Goal: Task Accomplishment & Management: Use online tool/utility

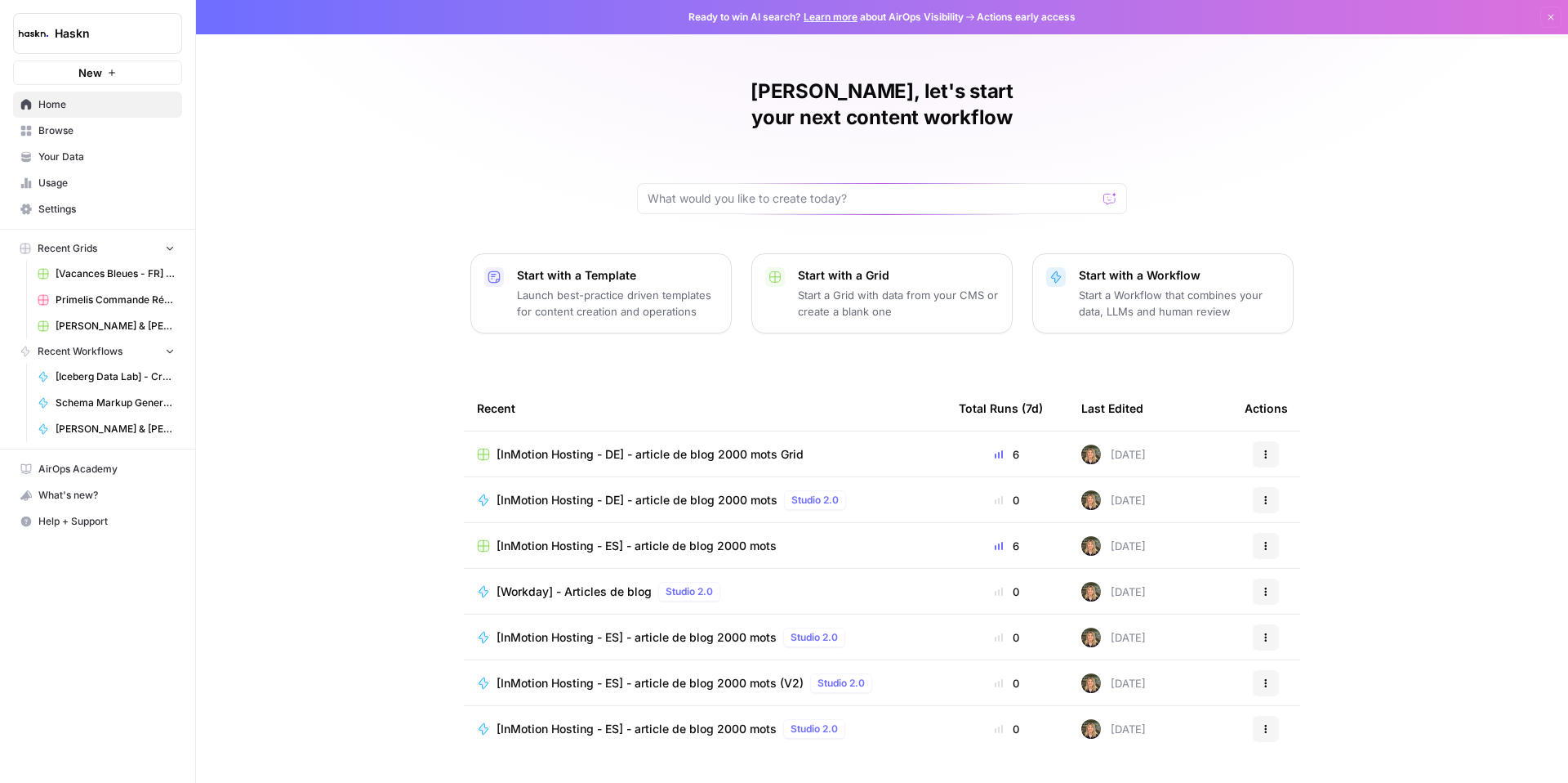
click at [113, 276] on span "[Vacances Bleues - FR] Pages refonte sites hôtels - [GEOGRAPHIC_DATA]" at bounding box center [116, 274] width 119 height 15
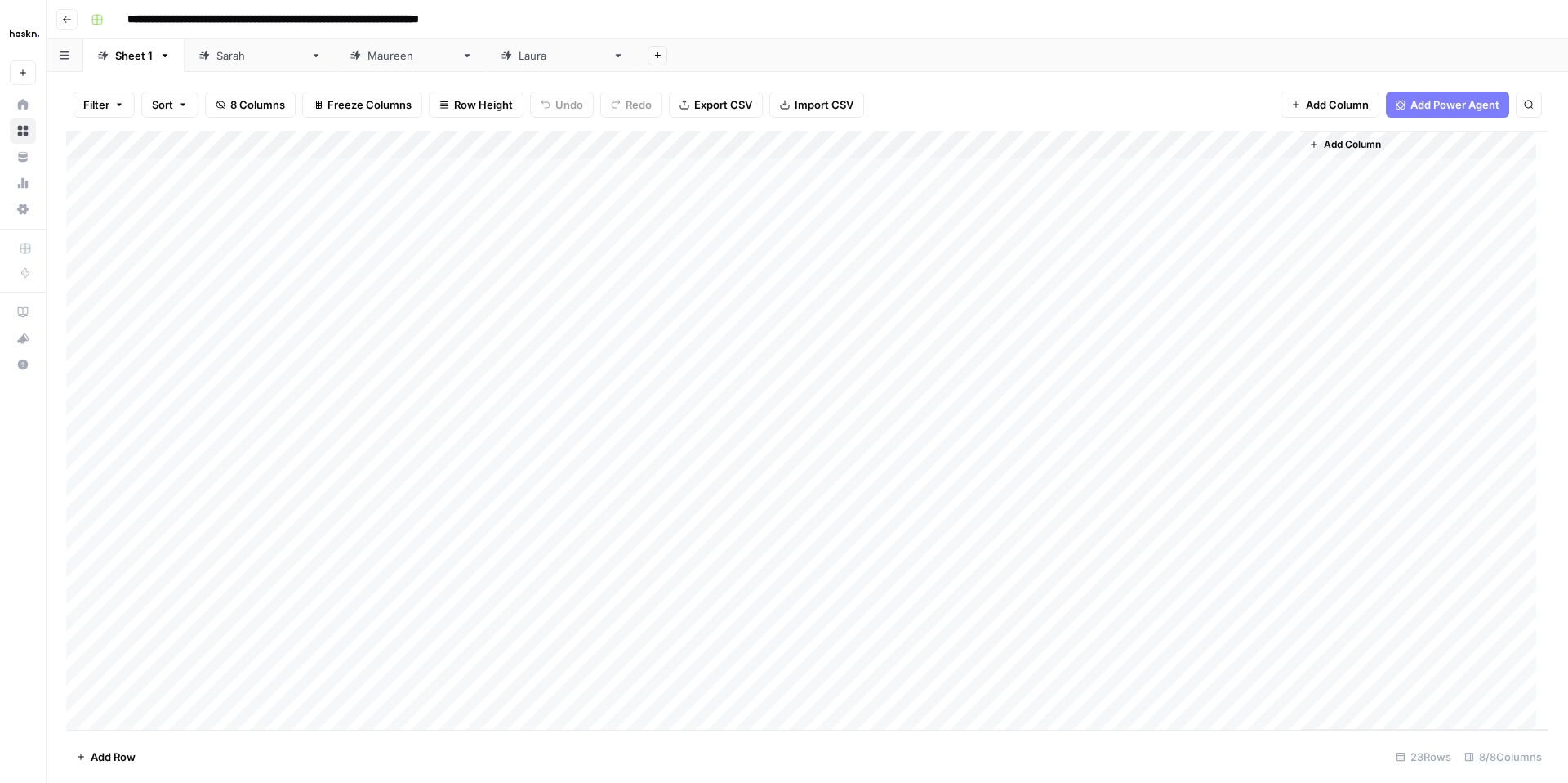
click at [478, 744] on footer "Add Row 23 Rows 8/8 Columns" at bounding box center [807, 756] width 1483 height 53
type input "**********"
click at [487, 65] on link "[PERSON_NAME]" at bounding box center [562, 55] width 151 height 32
click at [368, 62] on div "[PERSON_NAME]" at bounding box center [411, 55] width 87 height 16
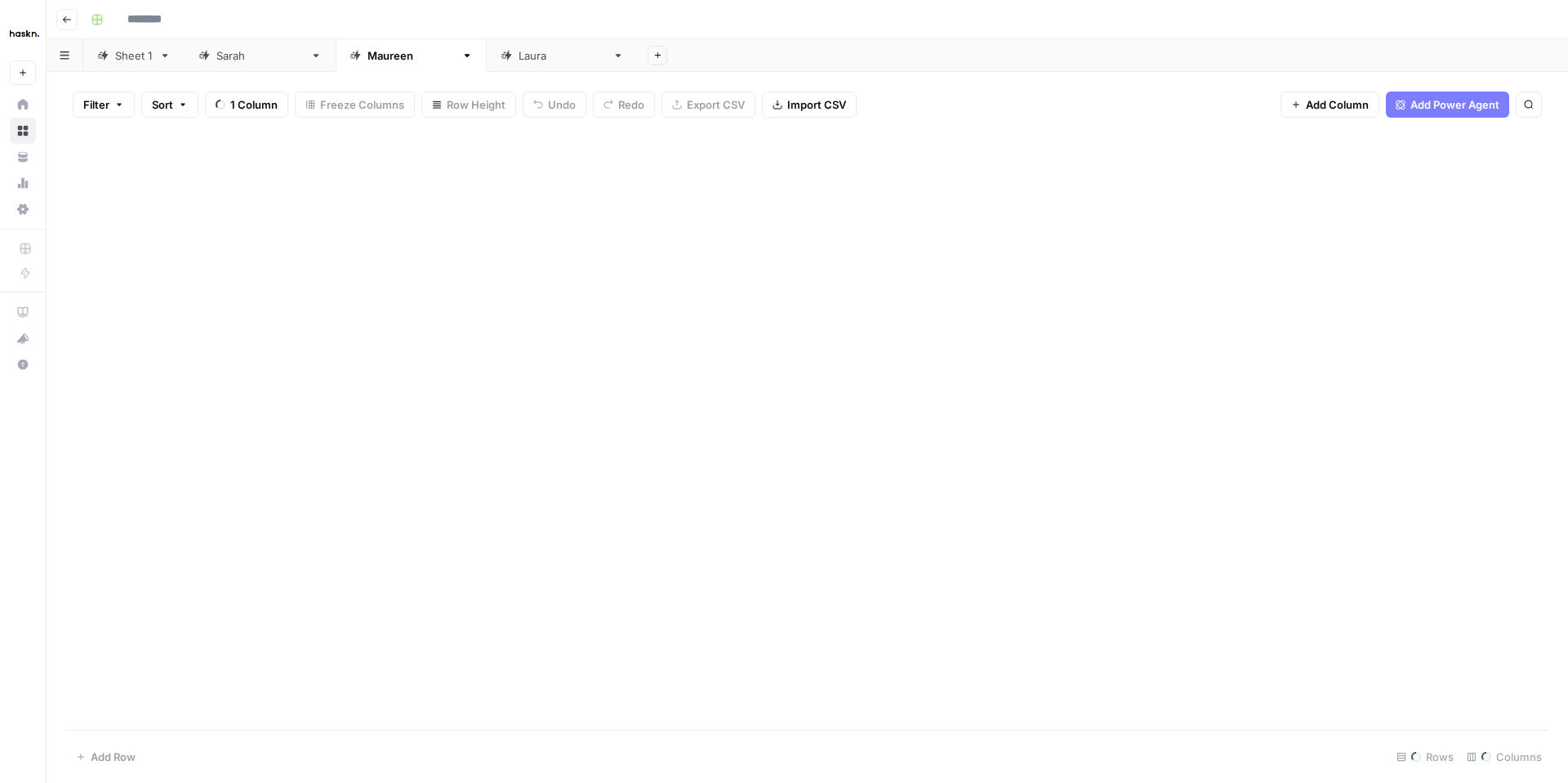
type input "**********"
click at [135, 60] on div "Sheet 1" at bounding box center [135, 55] width 38 height 16
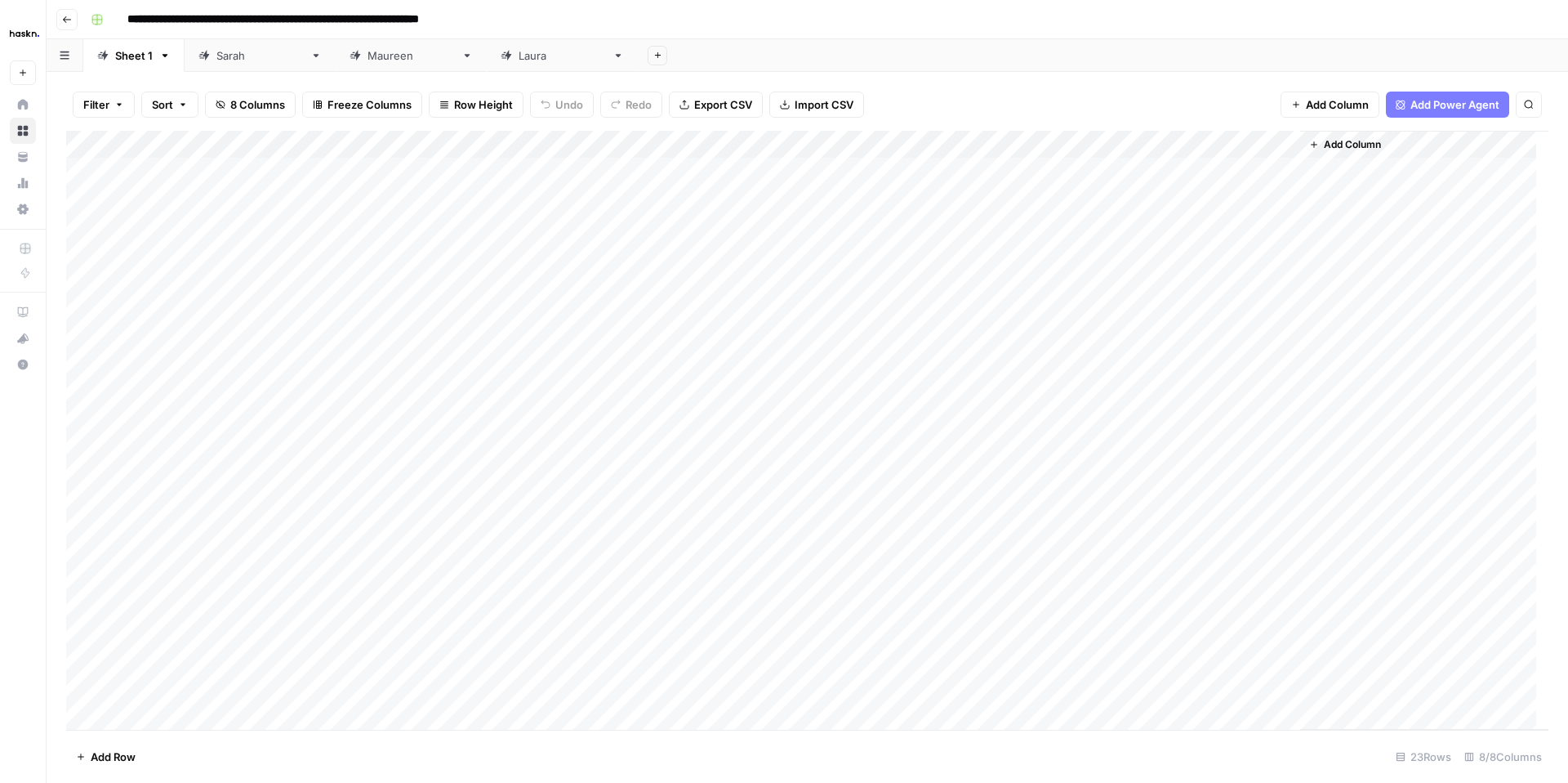
click at [518, 56] on div "[PERSON_NAME]" at bounding box center [562, 55] width 87 height 16
click at [368, 55] on div "[PERSON_NAME]" at bounding box center [411, 55] width 87 height 16
click at [1137, 311] on div "Add Column" at bounding box center [807, 310] width 1483 height 359
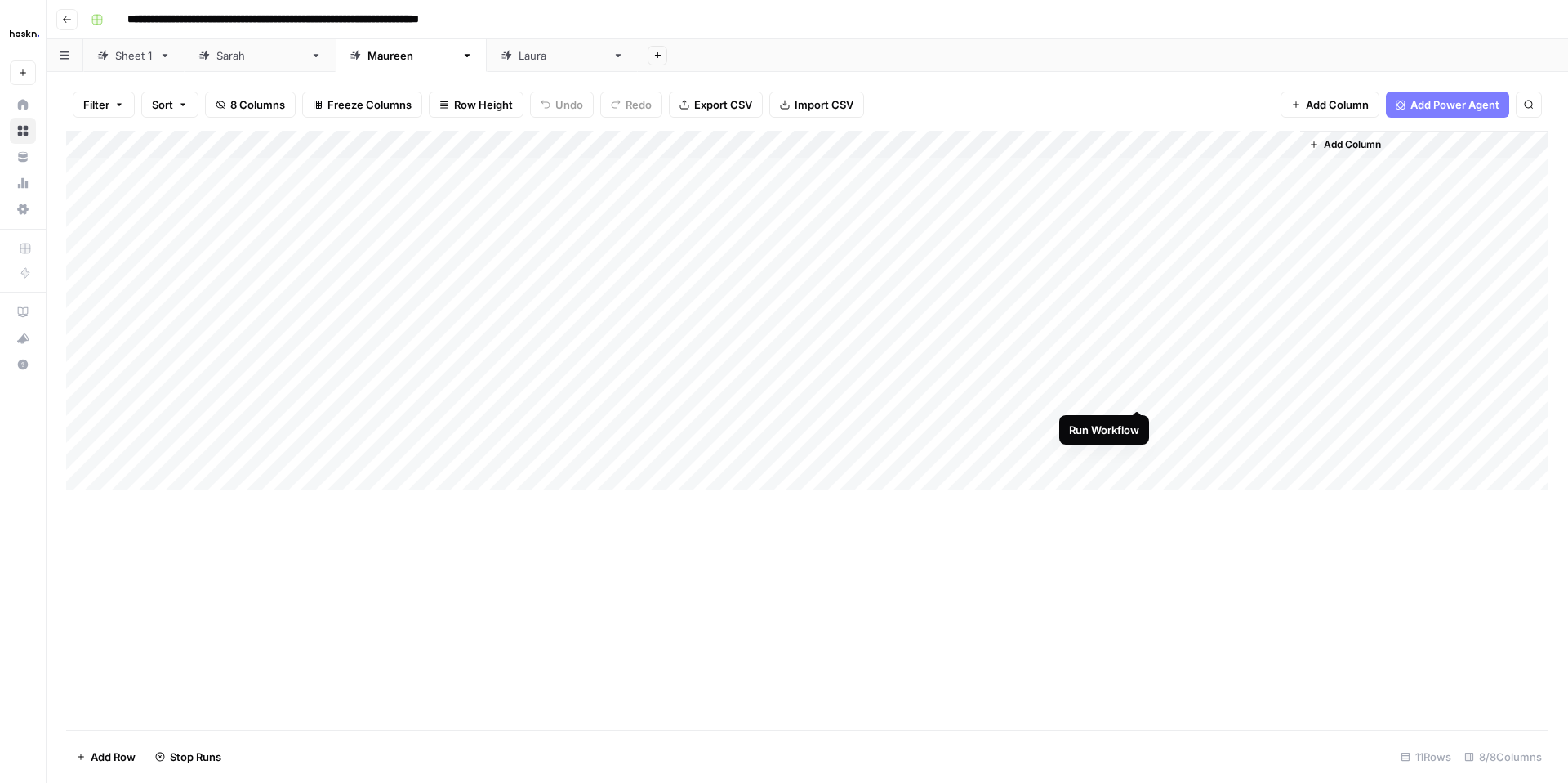
click at [1140, 392] on div "Add Column" at bounding box center [807, 310] width 1483 height 359
click at [518, 63] on div "[PERSON_NAME]" at bounding box center [562, 55] width 87 height 16
click at [1272, 174] on div "Add Column" at bounding box center [807, 338] width 1483 height 415
click at [1287, 169] on div "Add Column" at bounding box center [807, 338] width 1483 height 415
click at [779, 181] on div "Add Column" at bounding box center [807, 338] width 1483 height 415
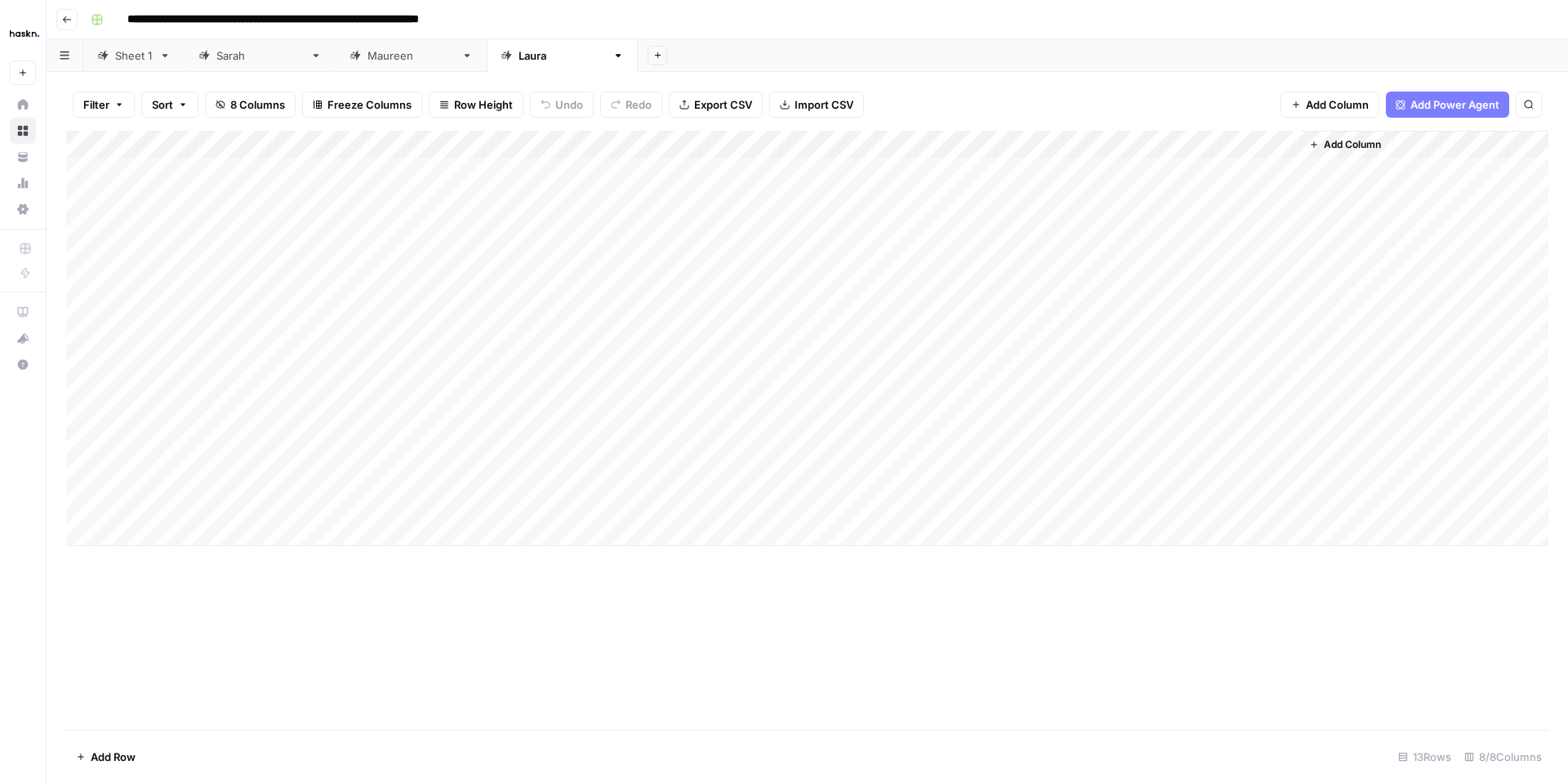
click at [779, 181] on div "Add Column" at bounding box center [807, 338] width 1483 height 415
